Goal: Navigation & Orientation: Find specific page/section

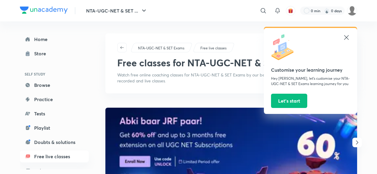
click at [347, 38] on icon at bounding box center [346, 37] width 4 height 4
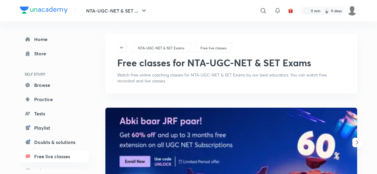
click at [353, 10] on img at bounding box center [352, 11] width 10 height 10
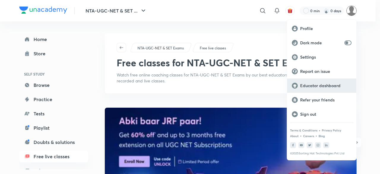
click at [326, 86] on p "Educator dashboard" at bounding box center [325, 85] width 51 height 5
